Goal: Task Accomplishment & Management: Manage account settings

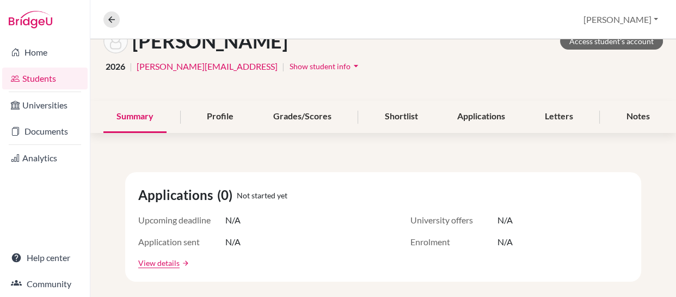
scroll to position [71, 0]
click at [48, 132] on link "Documents" at bounding box center [45, 131] width 86 height 22
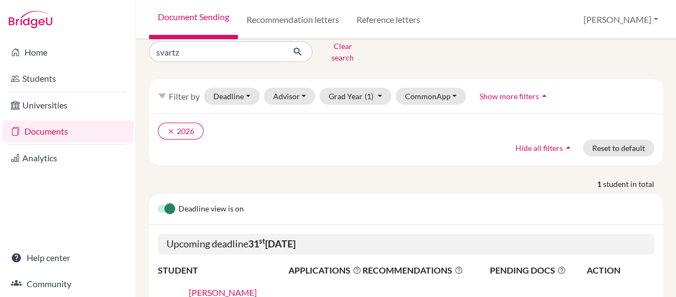
scroll to position [14, 0]
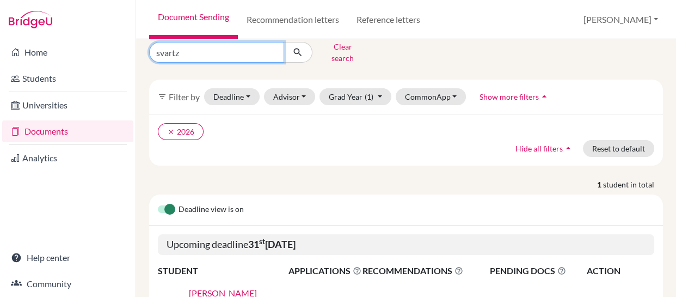
click at [246, 50] on input "svartz" at bounding box center [216, 52] width 135 height 21
click at [271, 47] on input "svartz" at bounding box center [216, 52] width 135 height 21
type input "usandivaras"
click button "submit" at bounding box center [298, 52] width 29 height 21
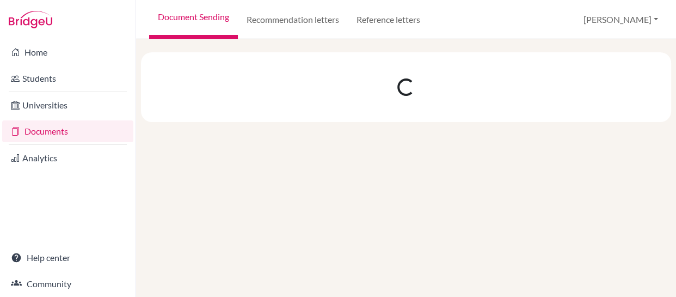
scroll to position [0, 0]
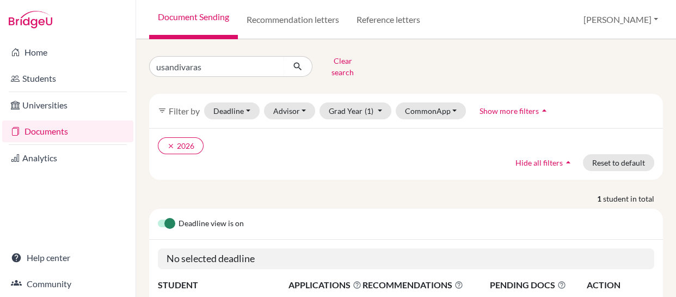
scroll to position [102, 0]
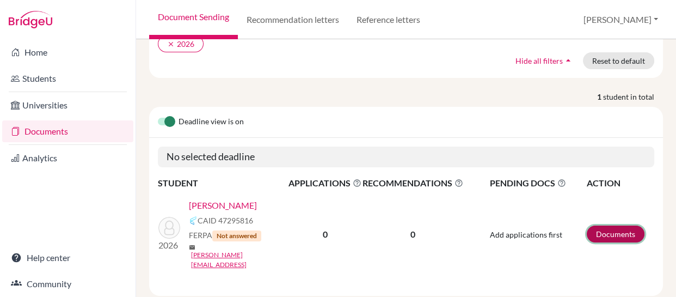
click at [604, 225] on link "Documents" at bounding box center [616, 233] width 58 height 17
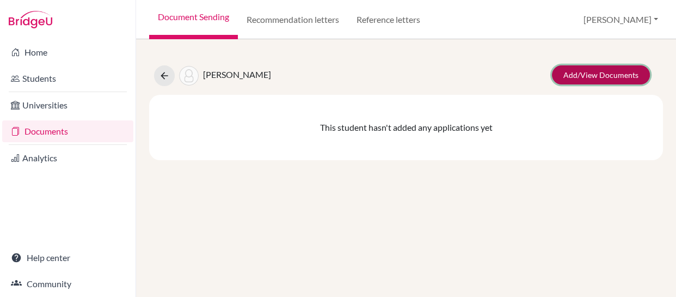
click at [592, 73] on link "Add/View Documents" at bounding box center [601, 74] width 98 height 19
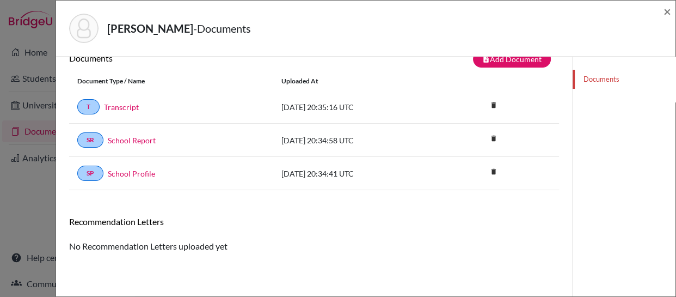
scroll to position [20, 0]
click at [486, 101] on icon "delete" at bounding box center [494, 104] width 16 height 16
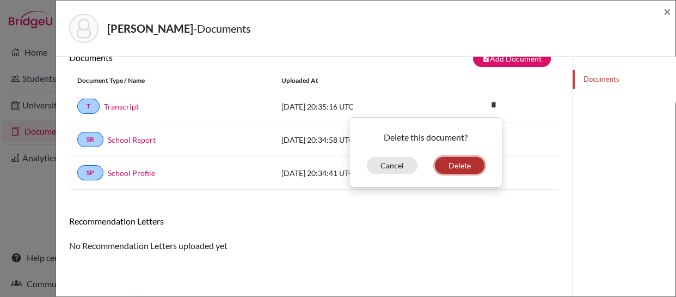
click at [447, 165] on button "Delete" at bounding box center [460, 165] width 50 height 17
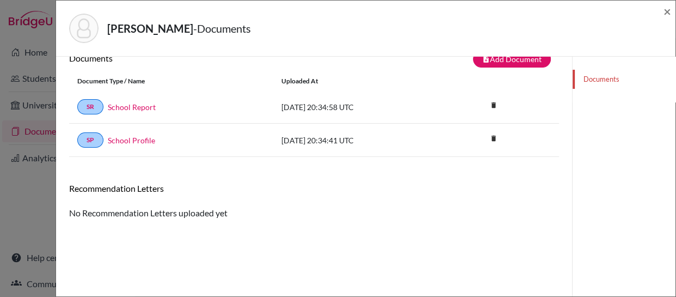
scroll to position [0, 0]
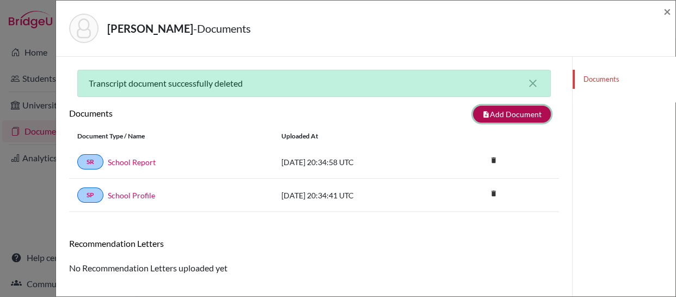
click at [484, 115] on button "note_add Add Document" at bounding box center [512, 114] width 78 height 17
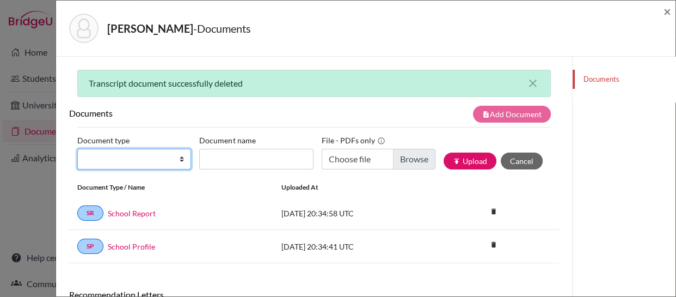
click at [179, 161] on select "Change explanation for Common App reports Counselor recommendation Internationa…" at bounding box center [134, 159] width 114 height 21
select select "2"
click at [77, 149] on select "Change explanation for Common App reports Counselor recommendation Internationa…" at bounding box center [134, 159] width 114 height 21
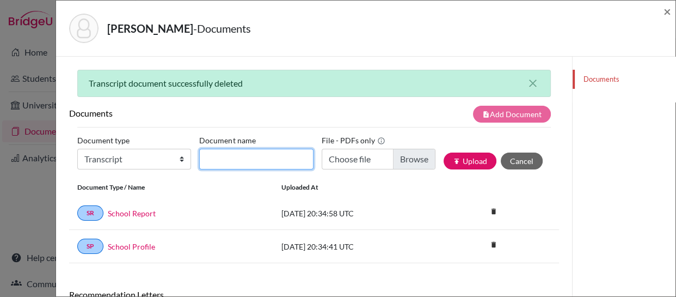
click at [264, 163] on input "Document name" at bounding box center [256, 159] width 114 height 21
type input "Gabby U. Transcript"
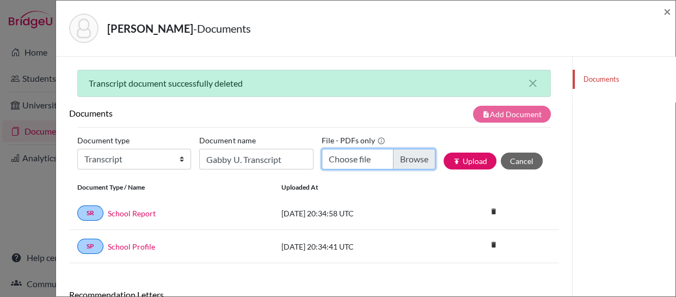
click at [405, 163] on input "Choose file" at bounding box center [379, 159] width 114 height 21
type input "C:\fakepath\[PERSON_NAME] Updated Transcript.pdf"
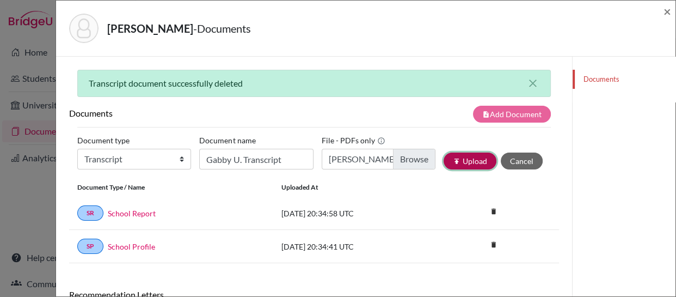
click at [458, 160] on button "publish Upload" at bounding box center [470, 161] width 53 height 17
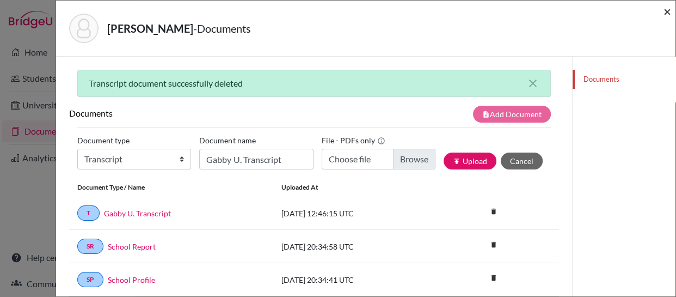
click at [667, 11] on span "×" at bounding box center [668, 11] width 8 height 16
